Goal: Information Seeking & Learning: Learn about a topic

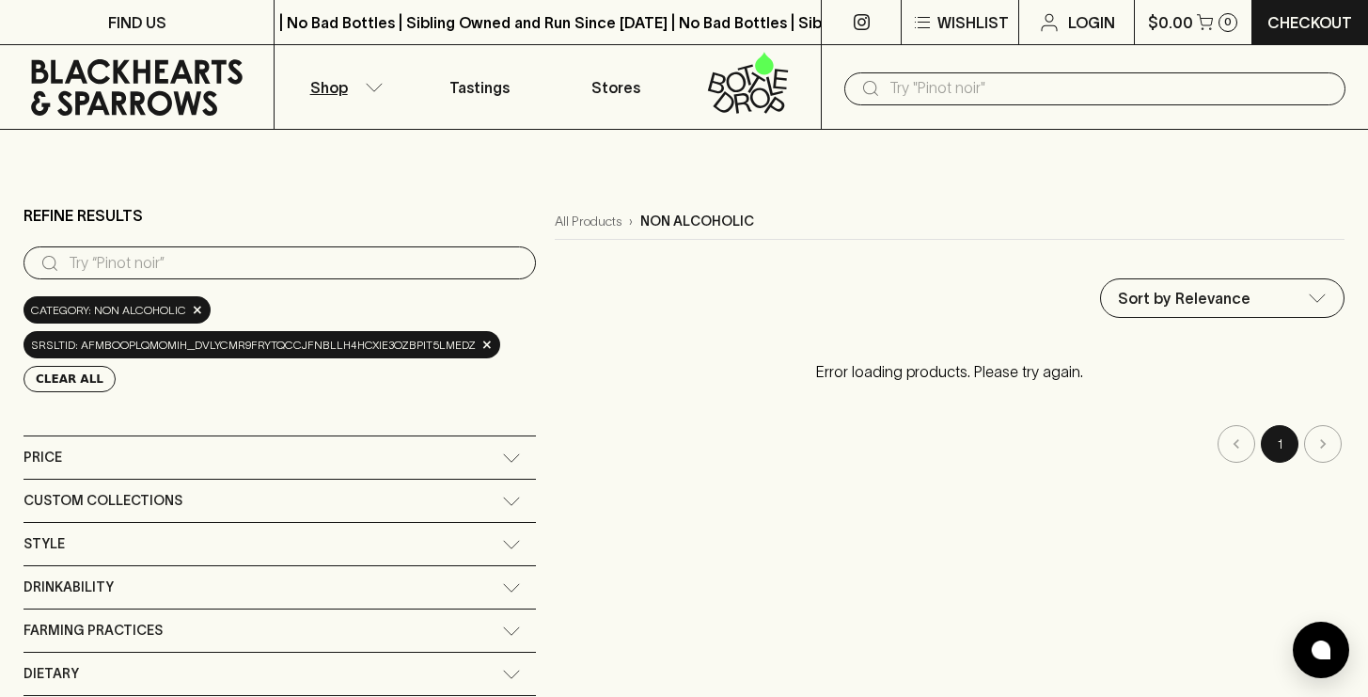
click at [353, 271] on input "search" at bounding box center [295, 263] width 452 height 30
type input "Non"
click at [170, 310] on span "Category: non alcoholic" at bounding box center [108, 310] width 155 height 19
click at [916, 92] on input "text" at bounding box center [1109, 88] width 441 height 30
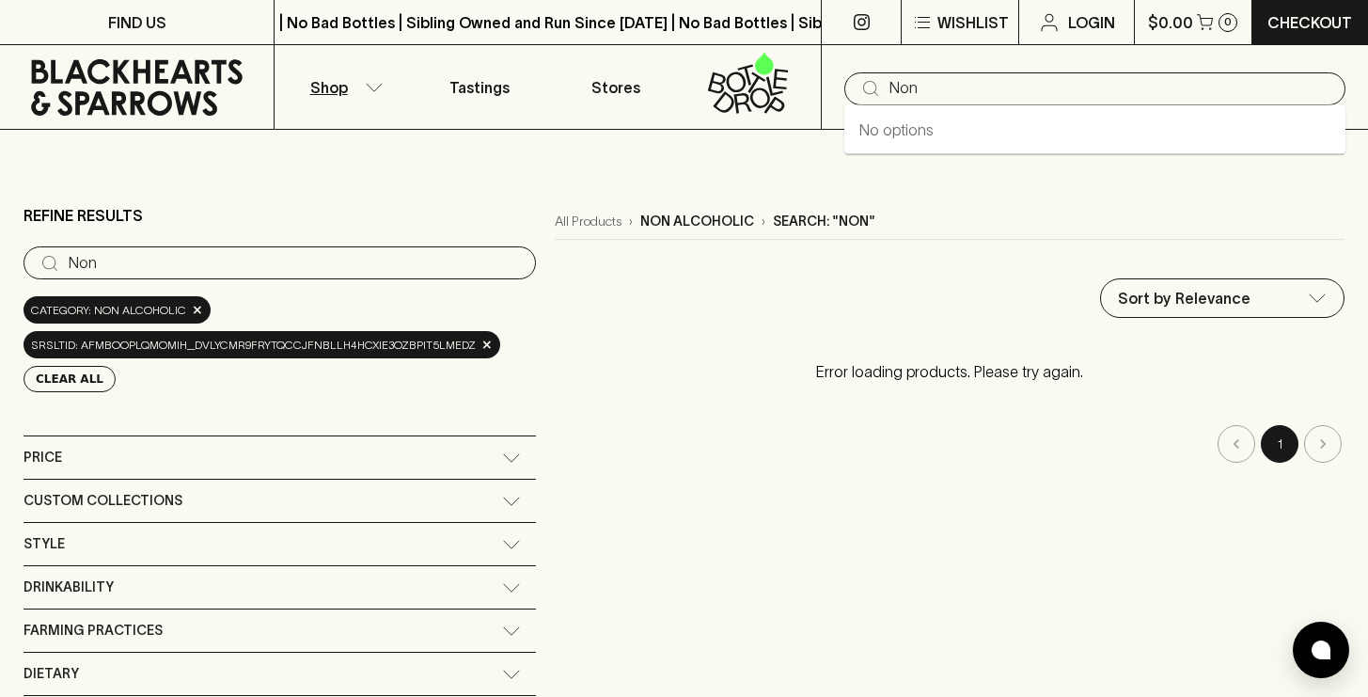
type input "Non"
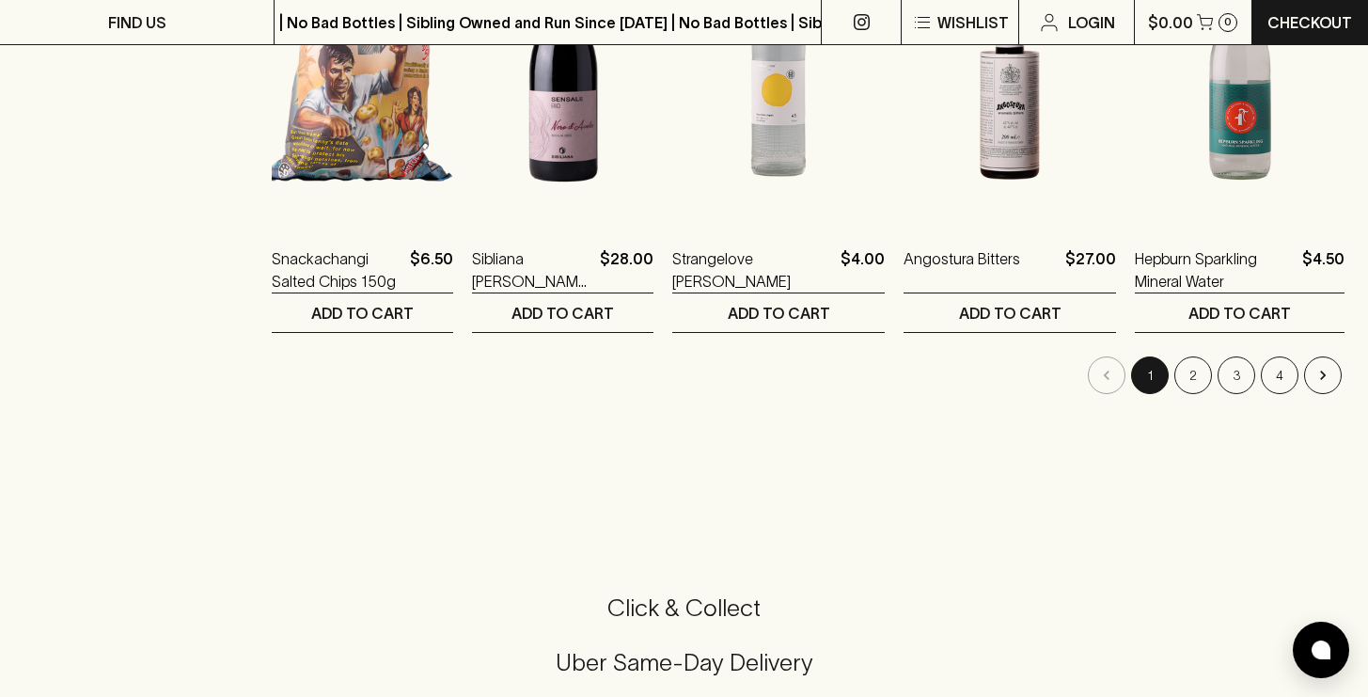
scroll to position [1951, 0]
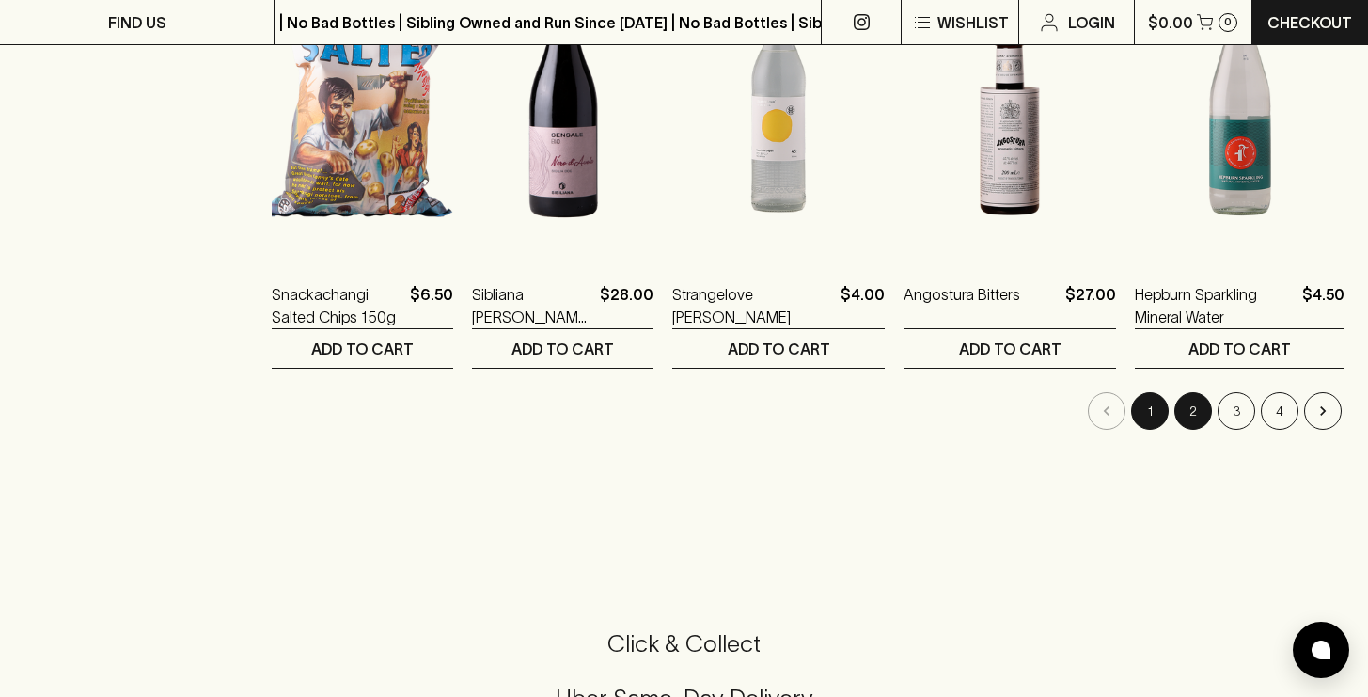
click at [1196, 410] on button "2" at bounding box center [1193, 411] width 38 height 38
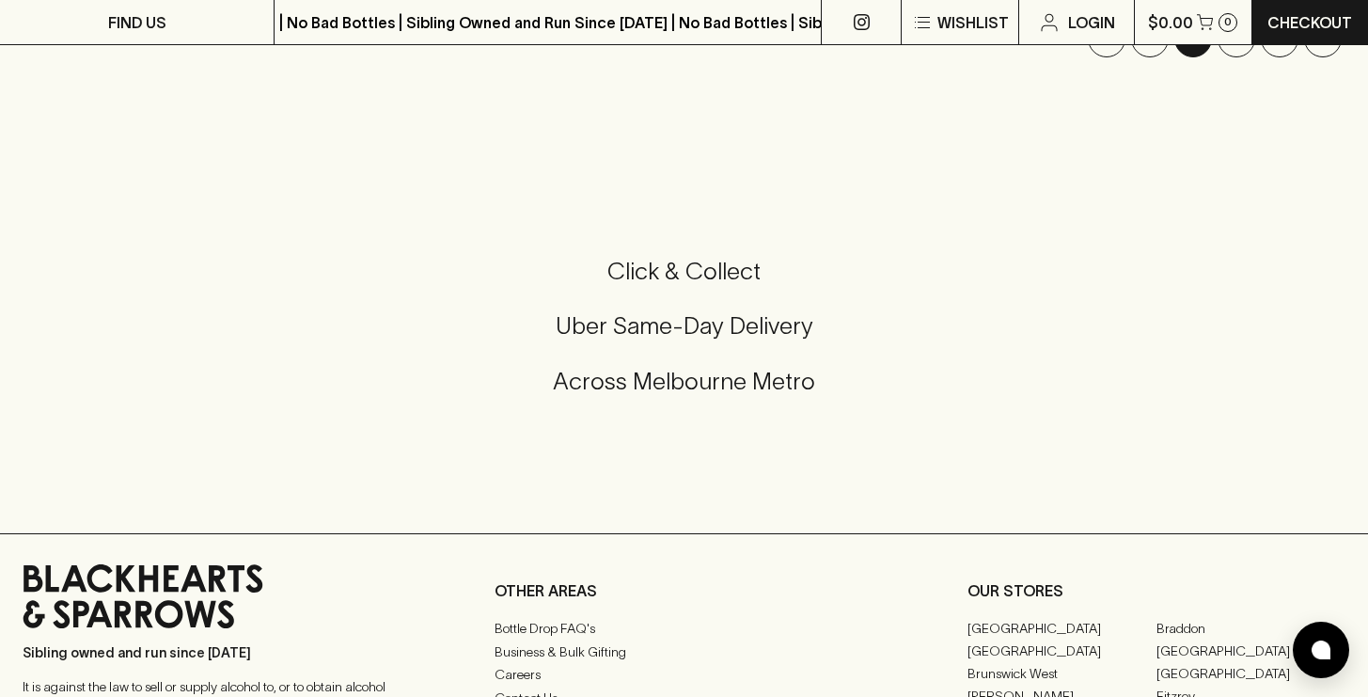
scroll to position [2116, 0]
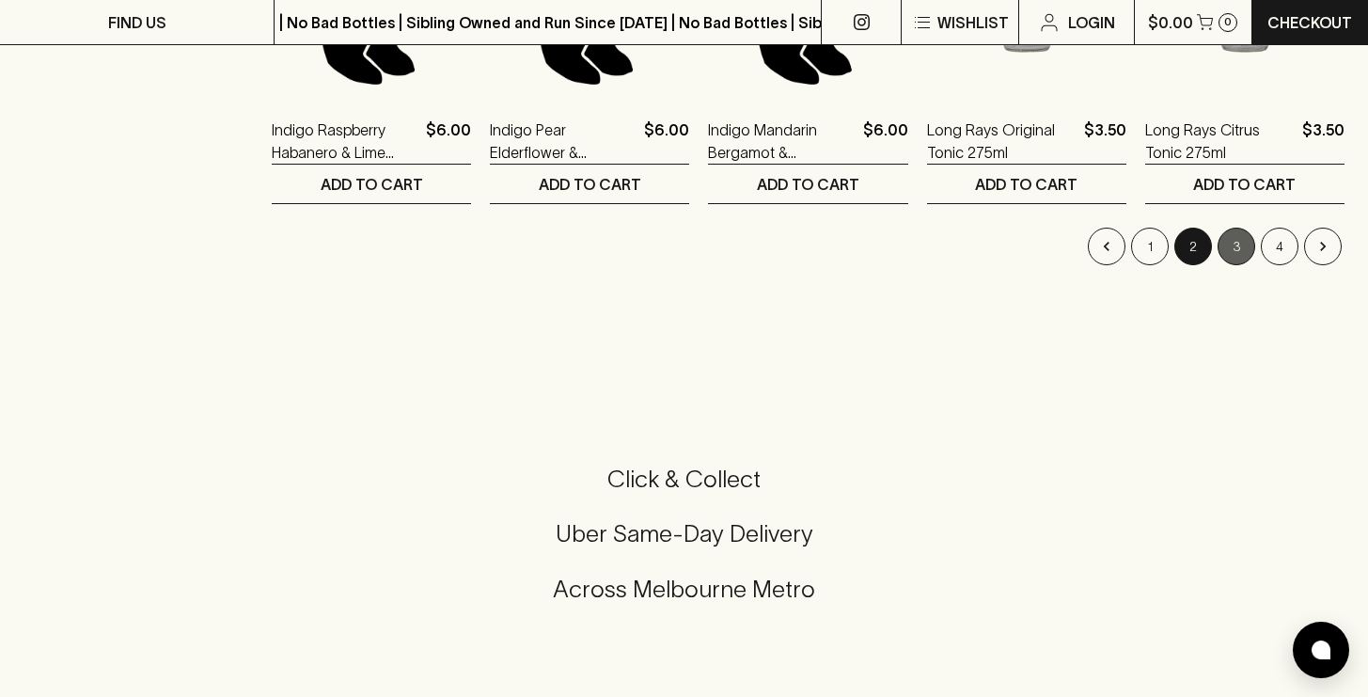
click at [1240, 248] on button "3" at bounding box center [1237, 247] width 38 height 38
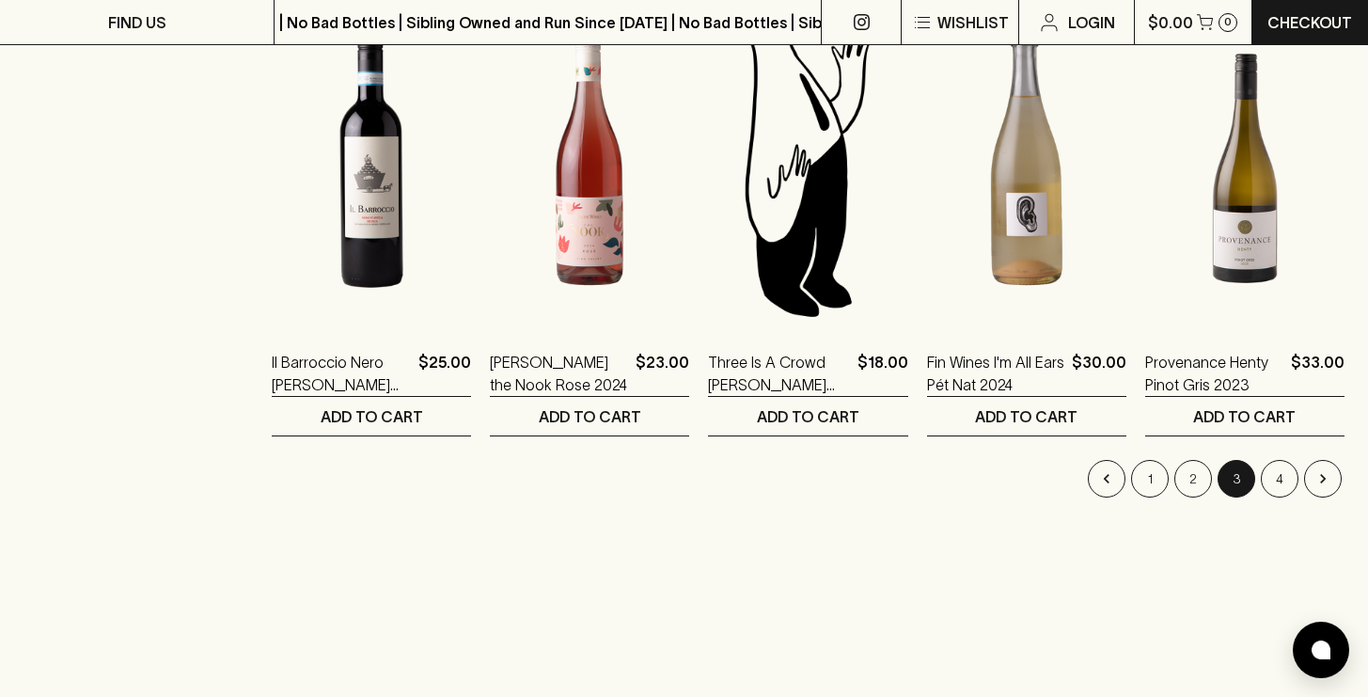
scroll to position [1884, 0]
click at [1278, 472] on button "4" at bounding box center [1280, 478] width 38 height 38
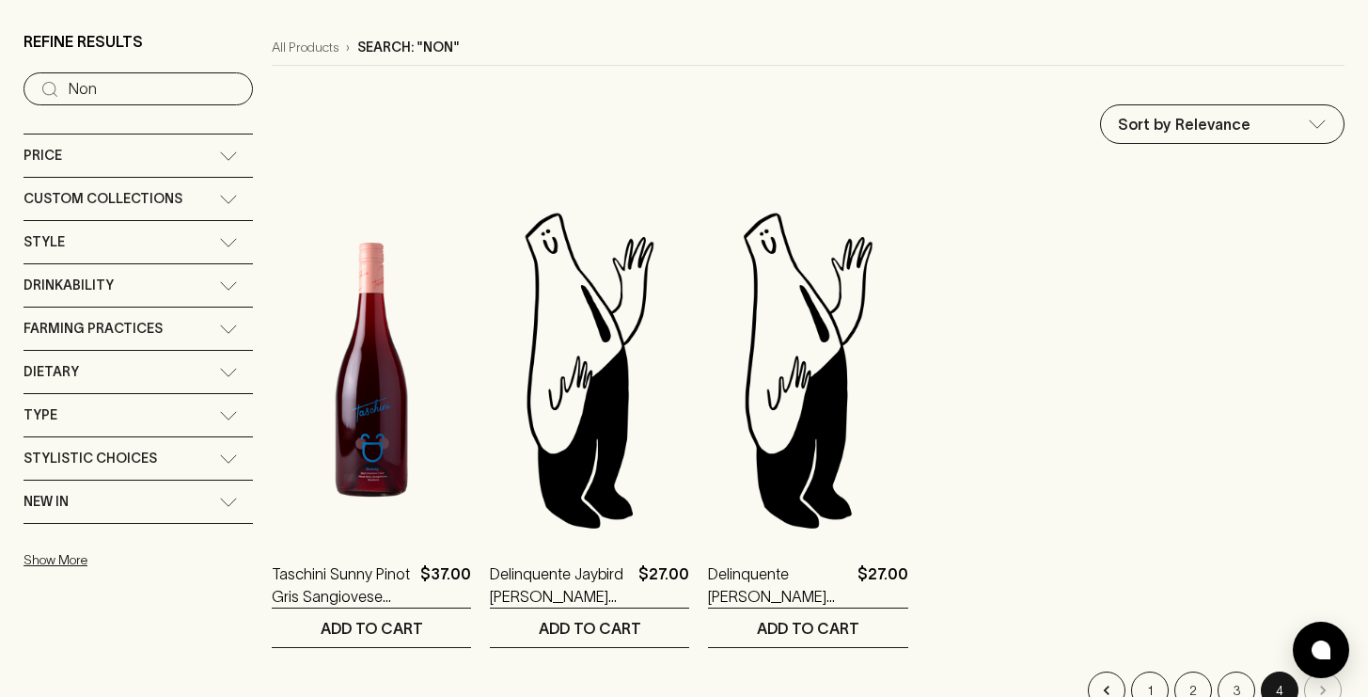
scroll to position [345, 0]
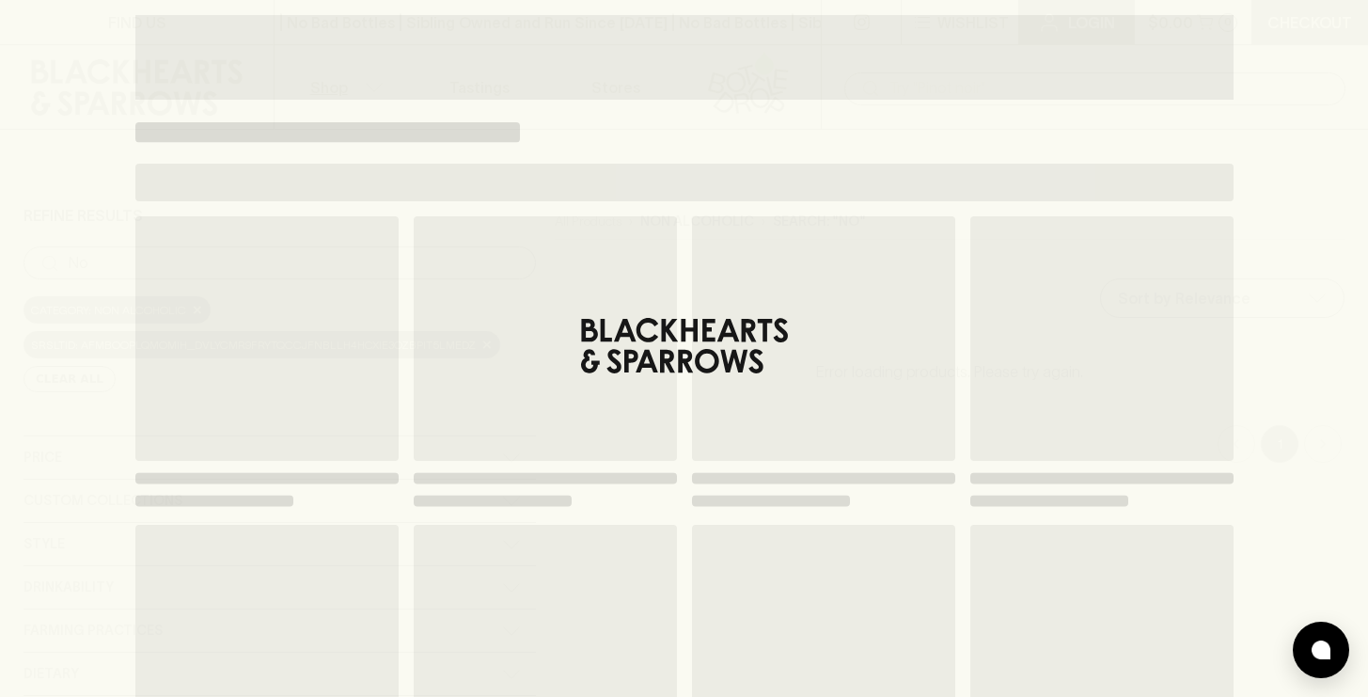
type input "N"
